Goal: Task Accomplishment & Management: Manage account settings

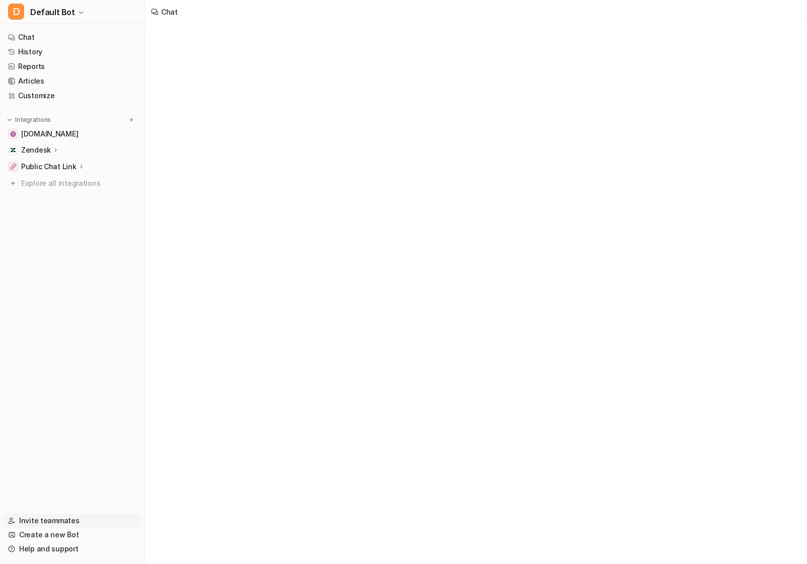
click at [52, 519] on link "Invite teammates" at bounding box center [72, 521] width 137 height 14
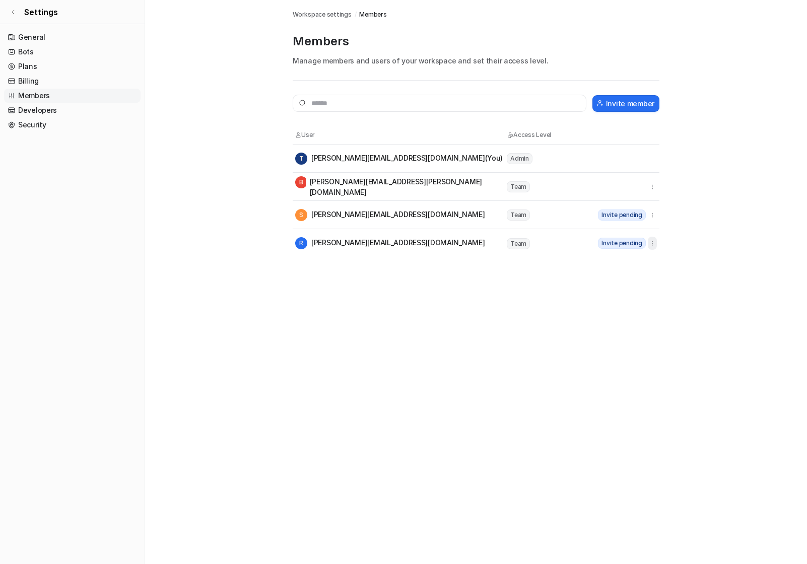
click at [653, 244] on icon "button" at bounding box center [652, 243] width 7 height 7
click at [633, 260] on button "Resend invite" at bounding box center [600, 265] width 109 height 19
click at [654, 216] on icon "button" at bounding box center [652, 215] width 7 height 7
click at [653, 240] on button "Resend invite" at bounding box center [600, 237] width 109 height 19
click at [691, 203] on main "Workspace settings / Members Members Manage members and users of your workspace…" at bounding box center [476, 128] width 662 height 257
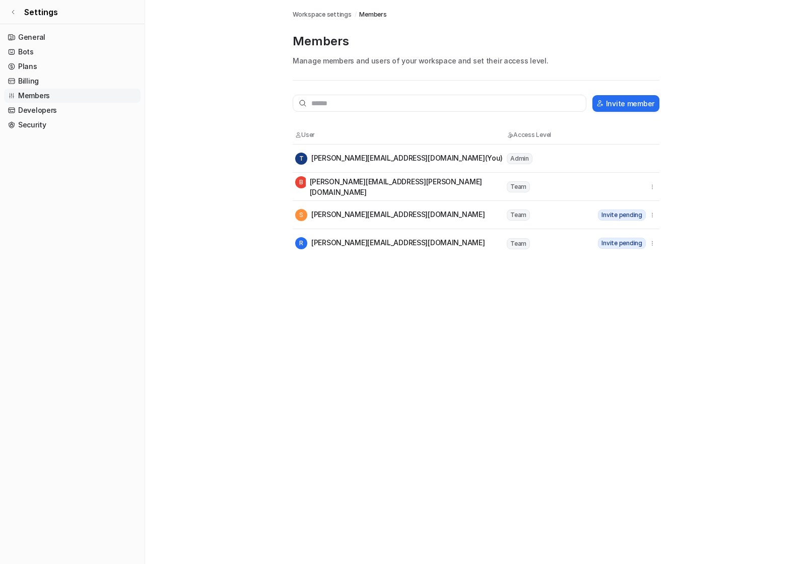
click at [731, 179] on main "Workspace settings / Members Members Manage members and users of your workspace…" at bounding box center [476, 128] width 662 height 257
